Goal: Information Seeking & Learning: Learn about a topic

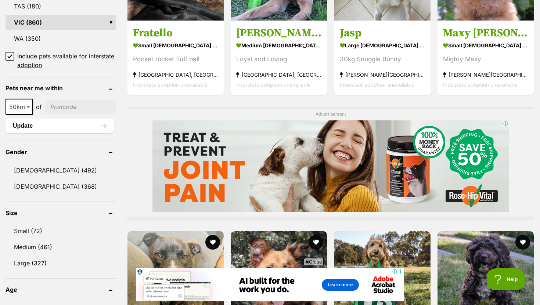
scroll to position [509, 0]
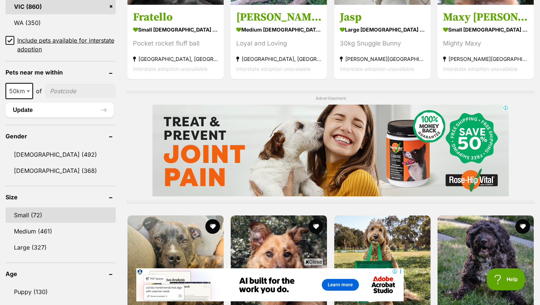
click at [53, 211] on link "Small (72)" at bounding box center [61, 215] width 110 height 15
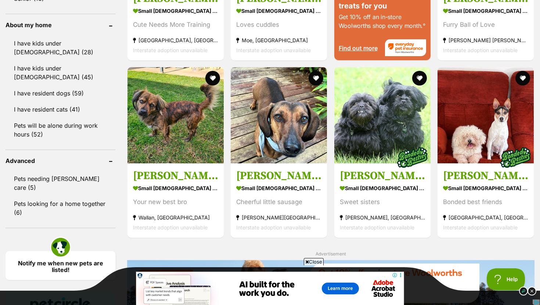
scroll to position [836, 0]
